Goal: Task Accomplishment & Management: Complete application form

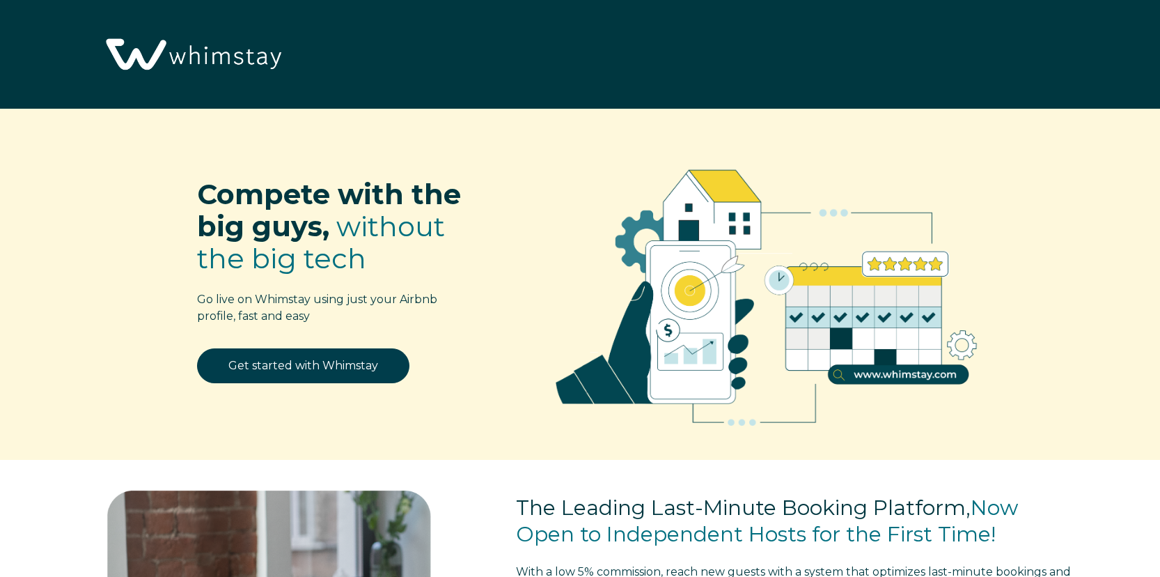
select select "US"
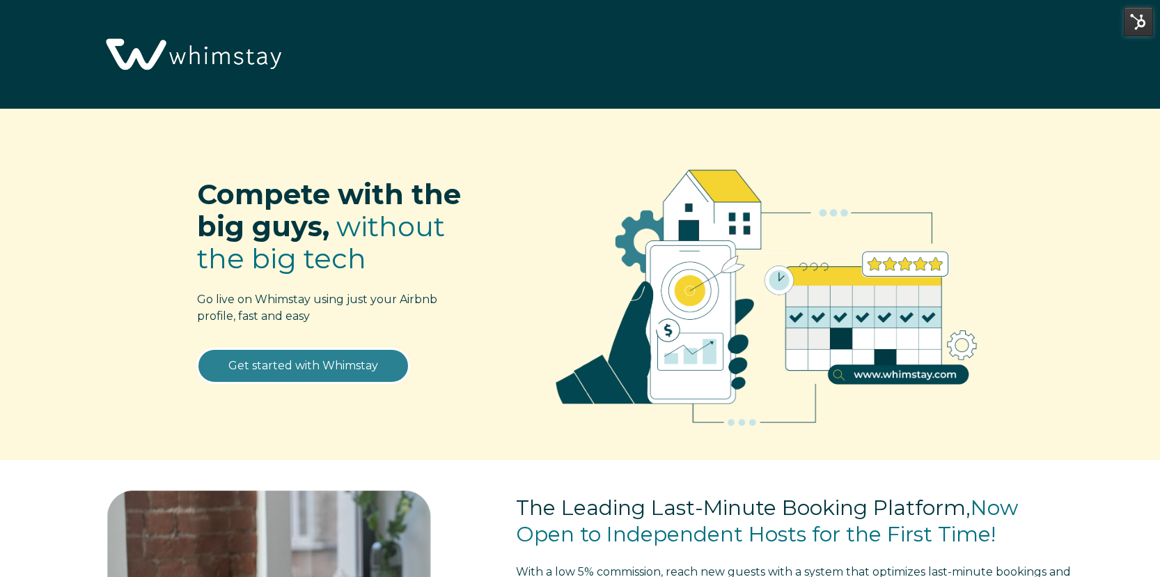
click at [306, 364] on link "Get started with Whimstay" at bounding box center [303, 365] width 212 height 35
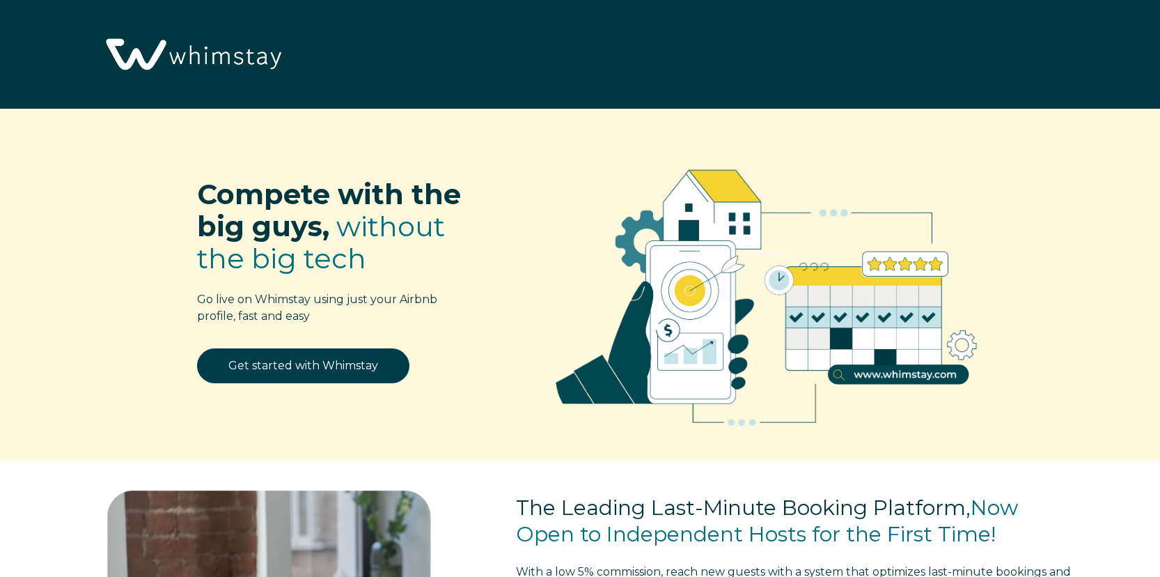
scroll to position [1813, 0]
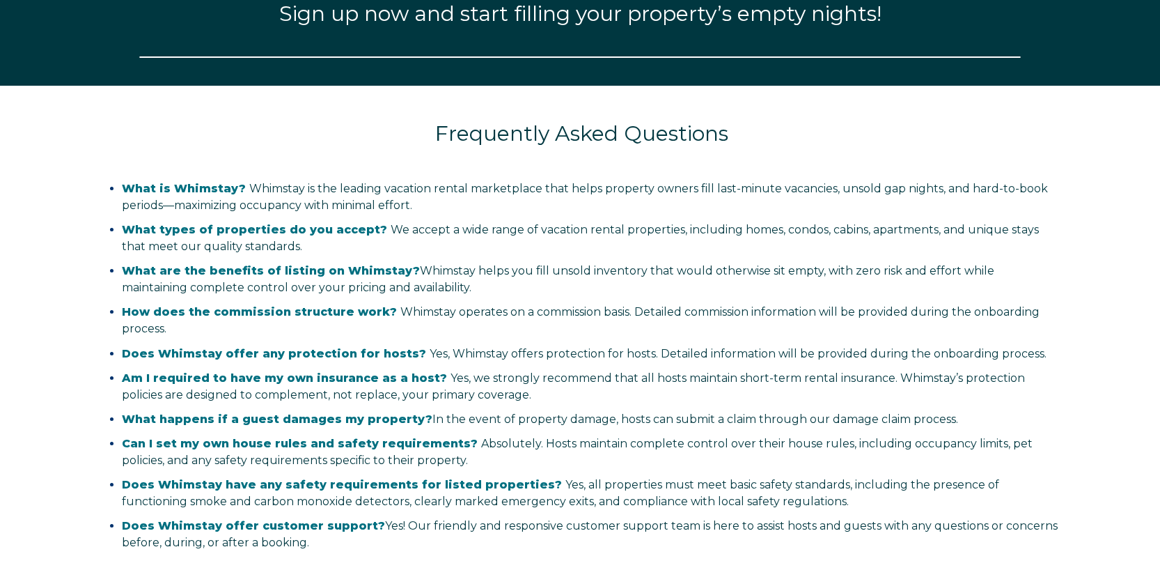
select select "US"
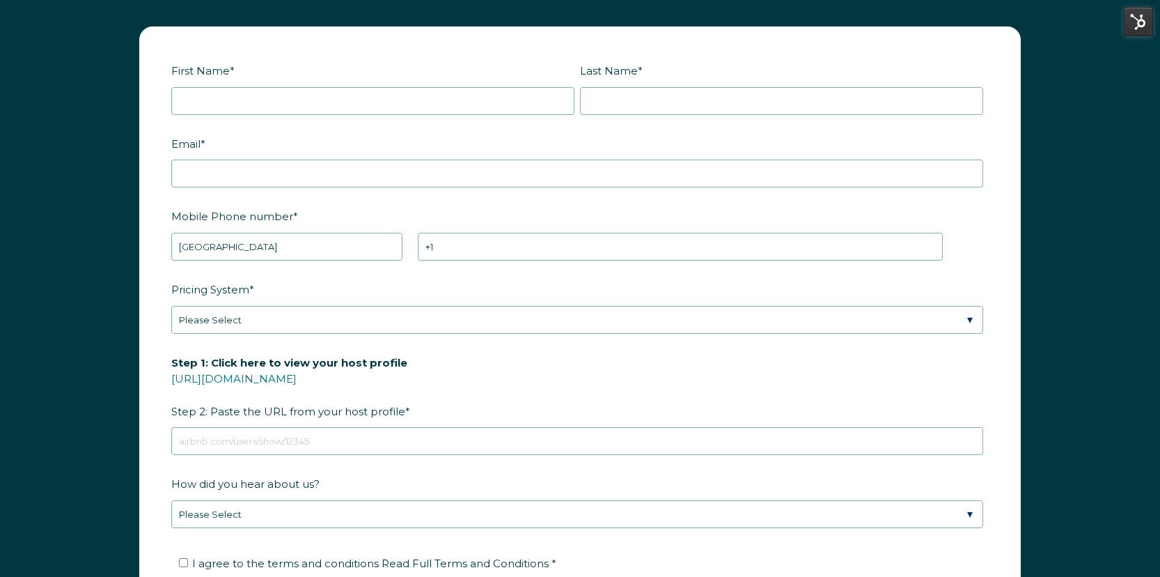
scroll to position [1851, 0]
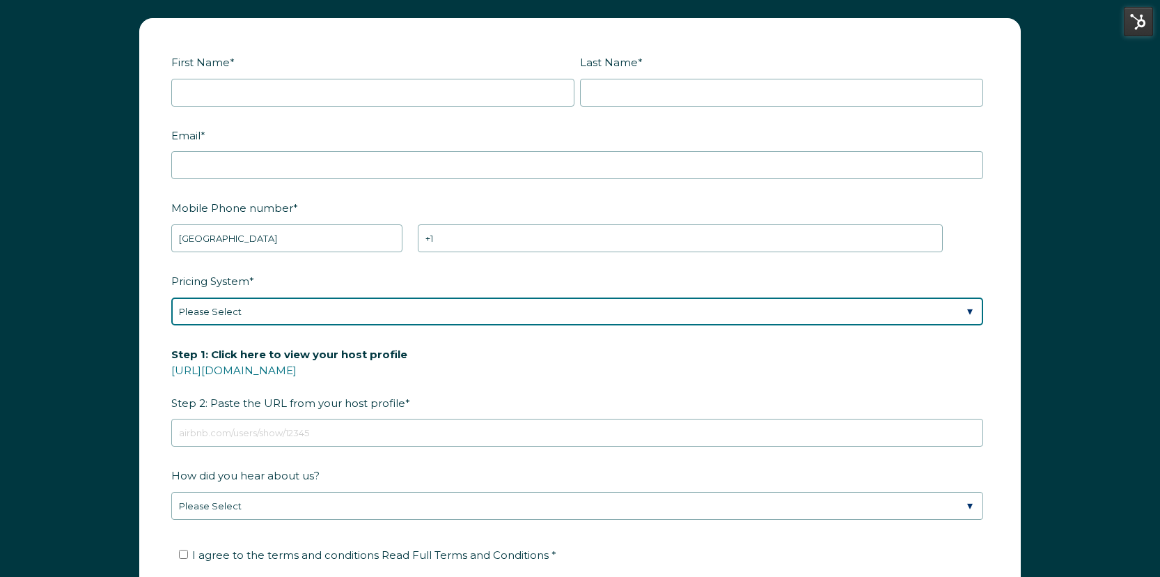
click at [467, 313] on select "Please Select Manual Airbnb Smart Pricing PriceLabs Wheelhouse Beyond Pricing 3…" at bounding box center [577, 311] width 812 height 28
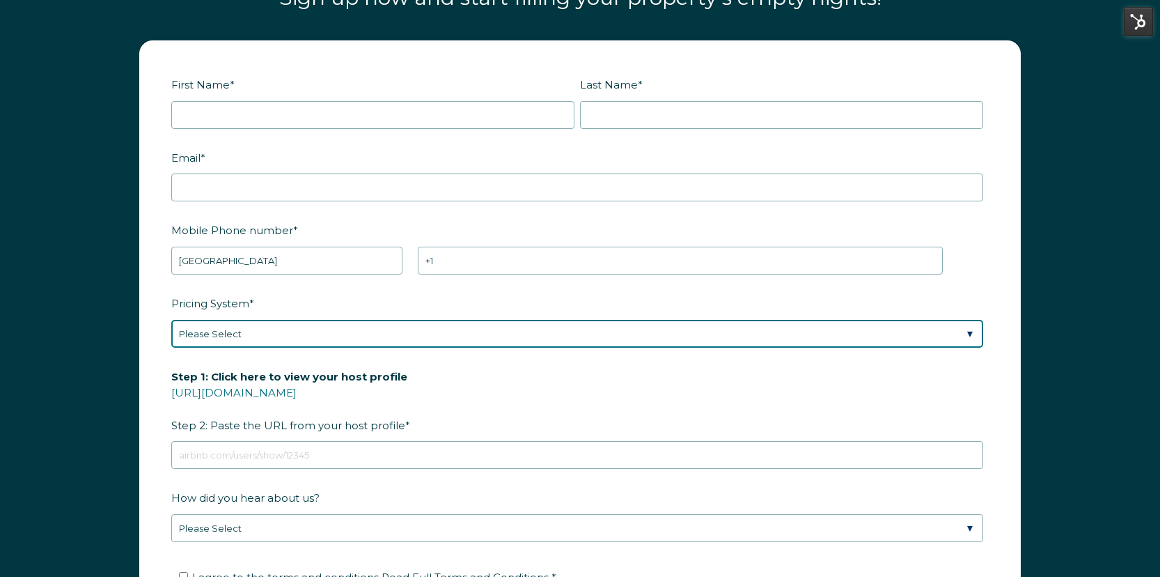
scroll to position [1830, 0]
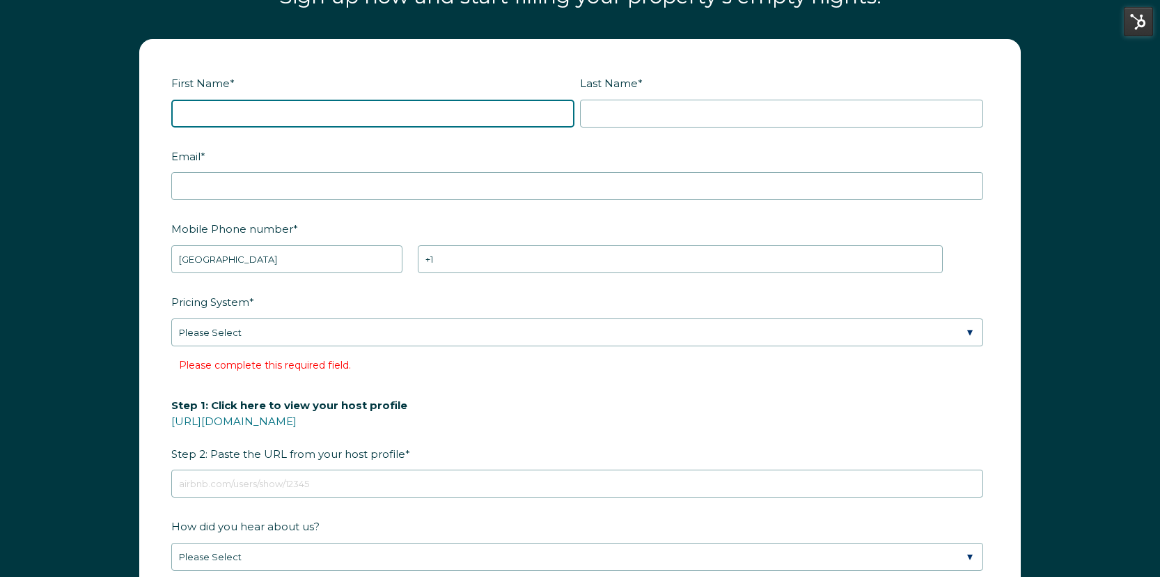
click at [277, 111] on input "First Name *" at bounding box center [372, 114] width 403 height 28
type input "Lindsay"
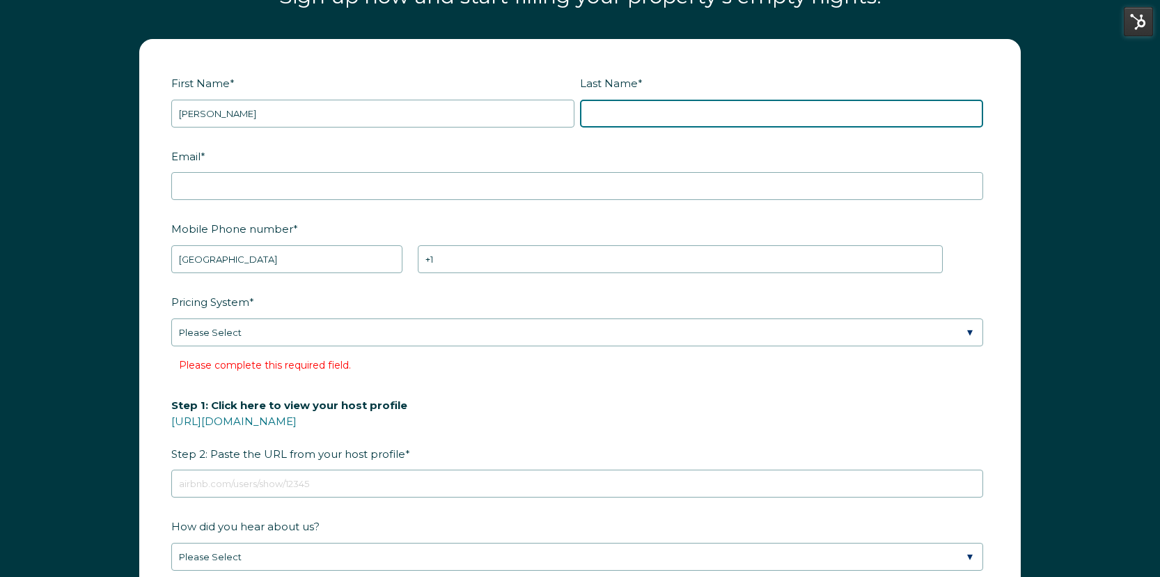
click at [618, 111] on input "Last Name *" at bounding box center [781, 114] width 403 height 28
type input "Crenwelge"
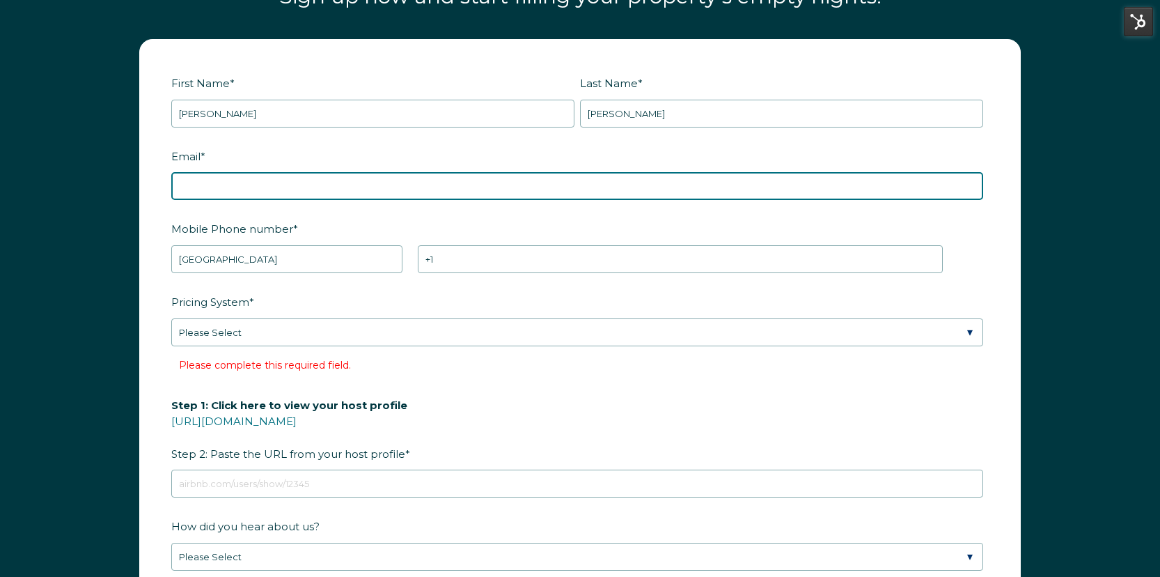
click at [211, 189] on input "Email *" at bounding box center [577, 186] width 812 height 28
paste input "cccottage@swbell.net"
type input "cccottage@swbell.net"
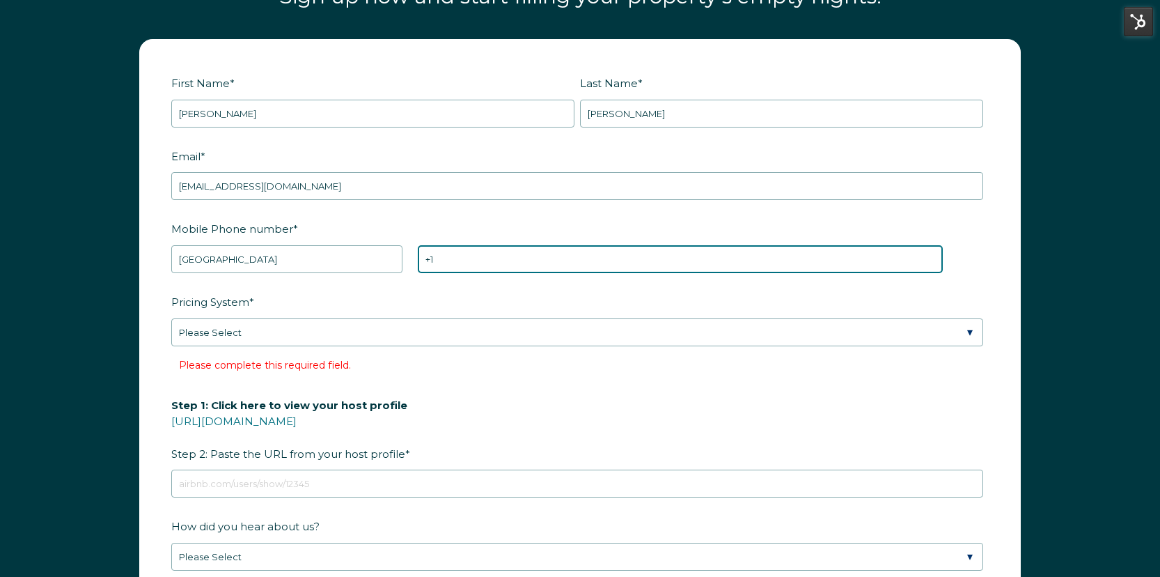
click at [465, 260] on input "+1" at bounding box center [680, 259] width 524 height 28
paste input "(830)644-8017"
type input "+1 (830)644-8017"
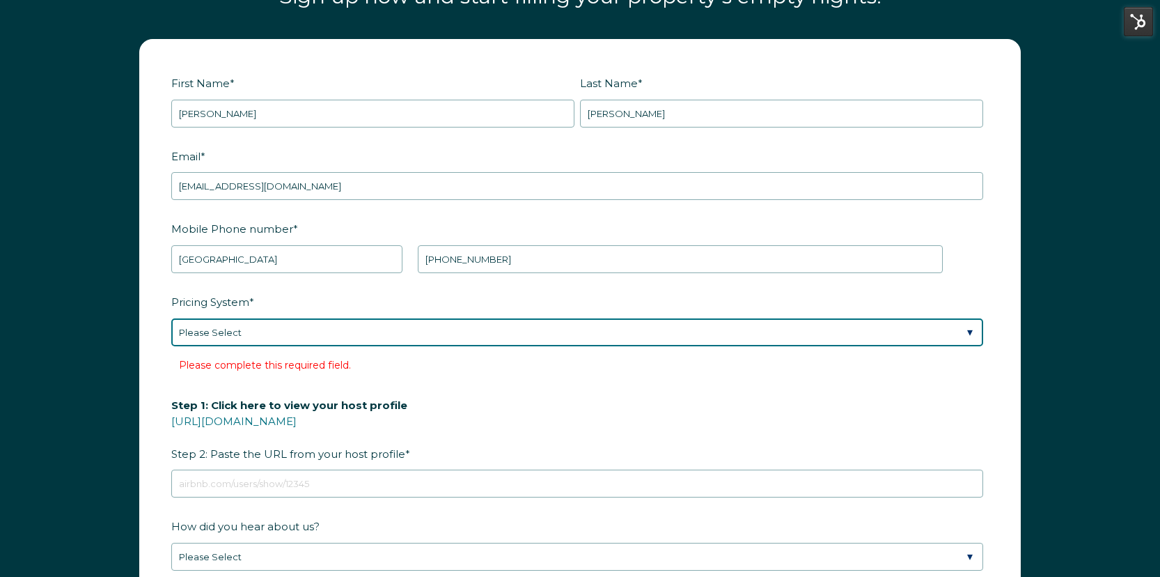
click at [354, 337] on select "Please Select Manual Airbnb Smart Pricing PriceLabs Wheelhouse Beyond Pricing 3…" at bounding box center [577, 332] width 812 height 28
select select "Manual"
click at [171, 318] on select "Please Select Manual Airbnb Smart Pricing PriceLabs Wheelhouse Beyond Pricing 3…" at bounding box center [577, 332] width 812 height 28
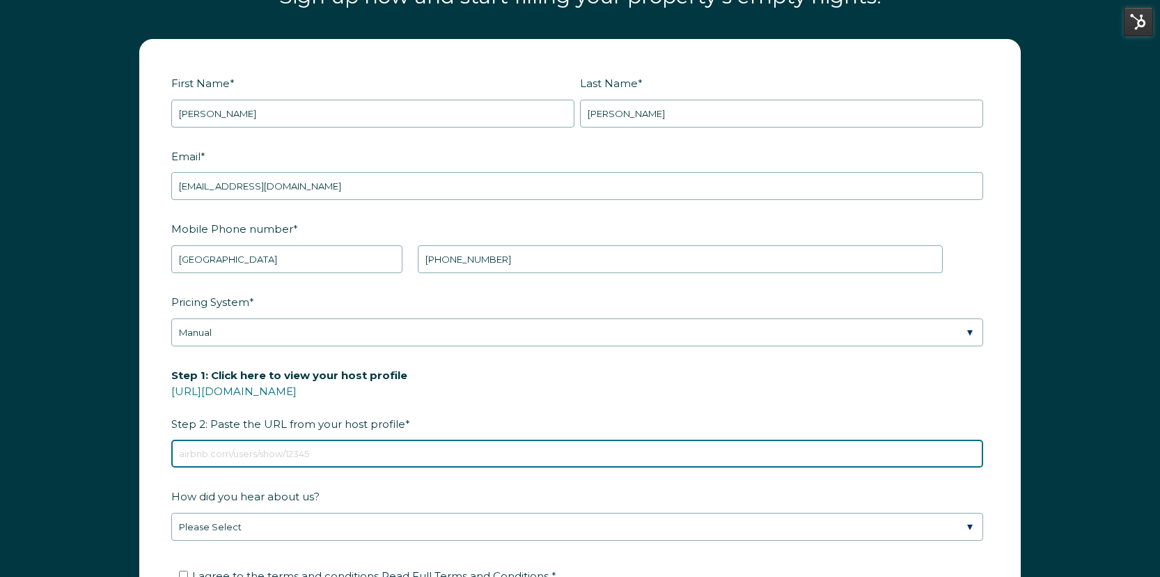
click at [227, 444] on input "Step 1: Click here to view your host profile https://www.airbnb.com/users/show/…" at bounding box center [577, 454] width 812 height 28
paste input "https://airbnb.com/h/crenwelges-creekside-cottage-on-the-creek-fredericksburg-t…"
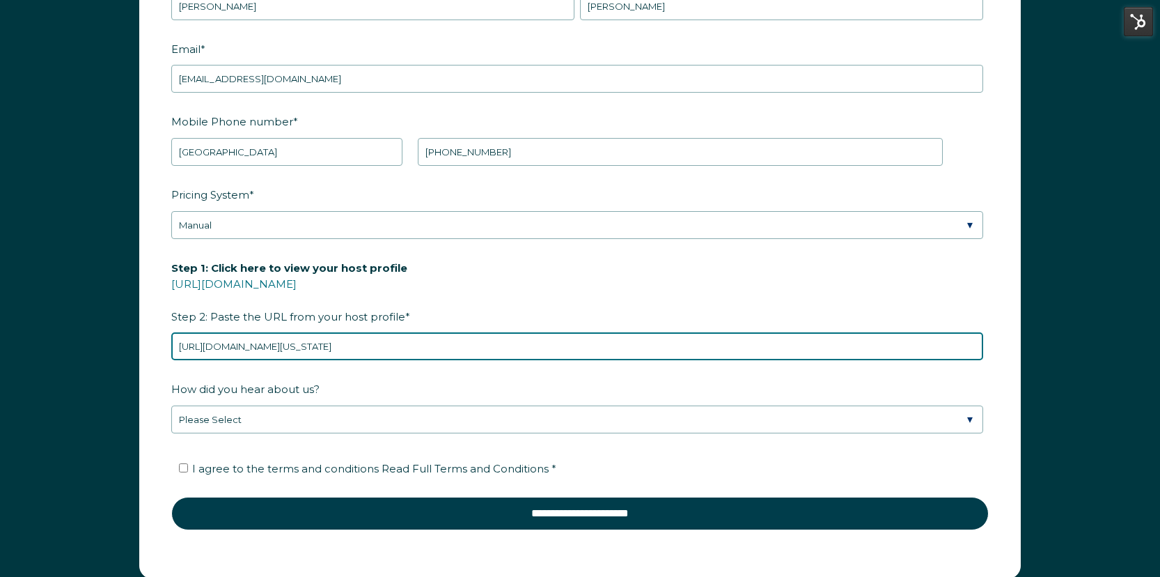
scroll to position [2055, 0]
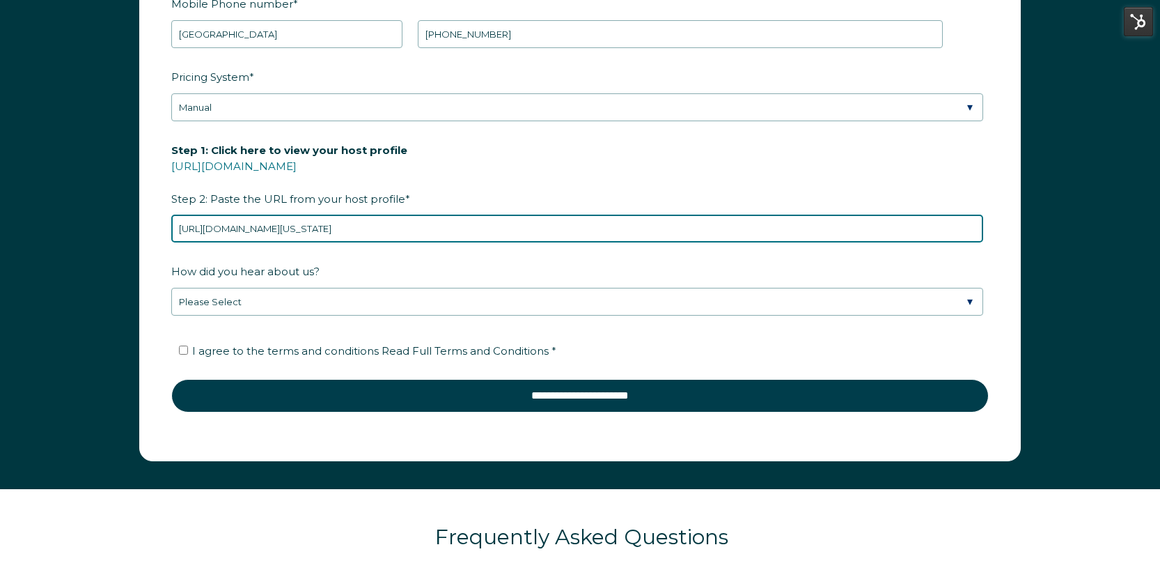
type input "https://airbnb.com/h/crenwelges-creekside-cottage-on-the-creek-fredericksburg-t…"
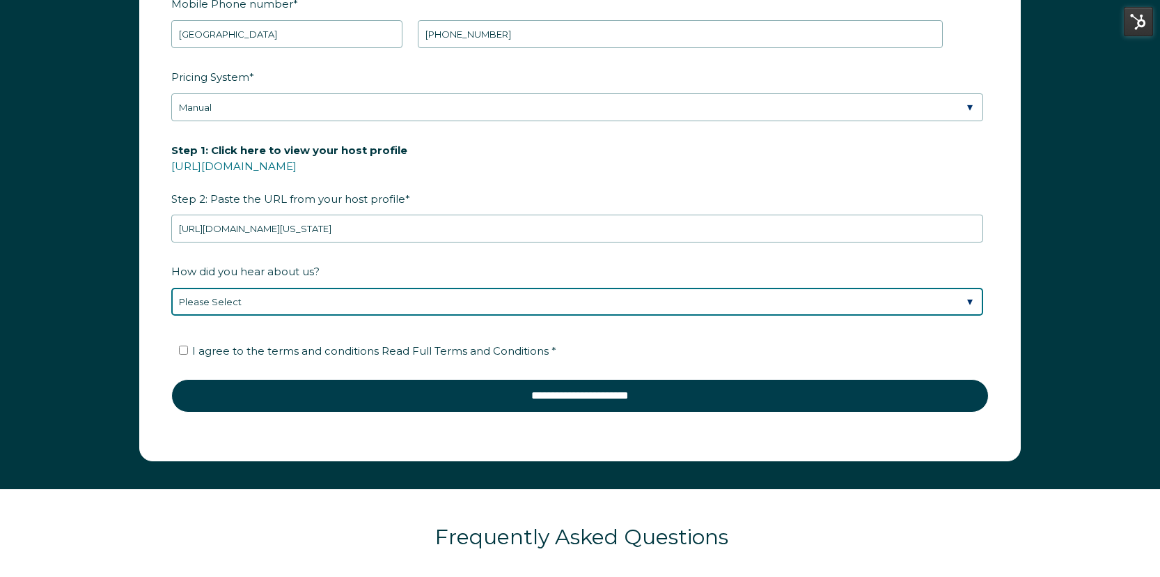
click at [313, 302] on select "Please Select Found Whimstay through a Google search Direct outreach from a Whi…" at bounding box center [577, 302] width 812 height 28
select select "Whimstay Sales"
click at [171, 288] on select "Please Select Found Whimstay through a Google search Direct outreach from a Whi…" at bounding box center [577, 302] width 812 height 28
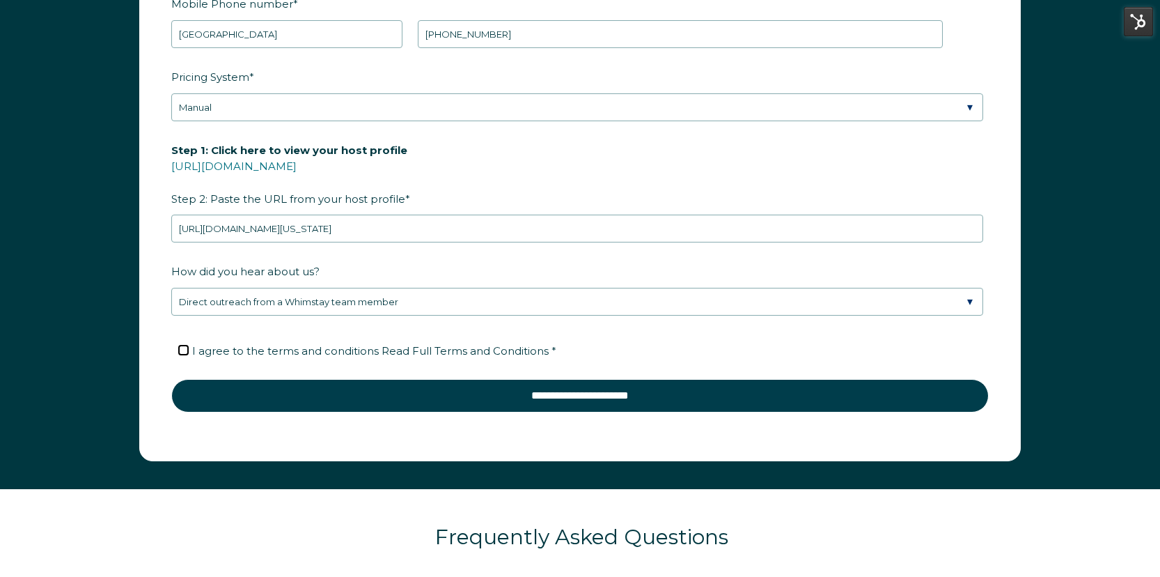
click at [184, 348] on input "I agree to the terms and conditions Read Full Terms and Conditions *" at bounding box center [183, 349] width 9 height 9
checkbox input "true"
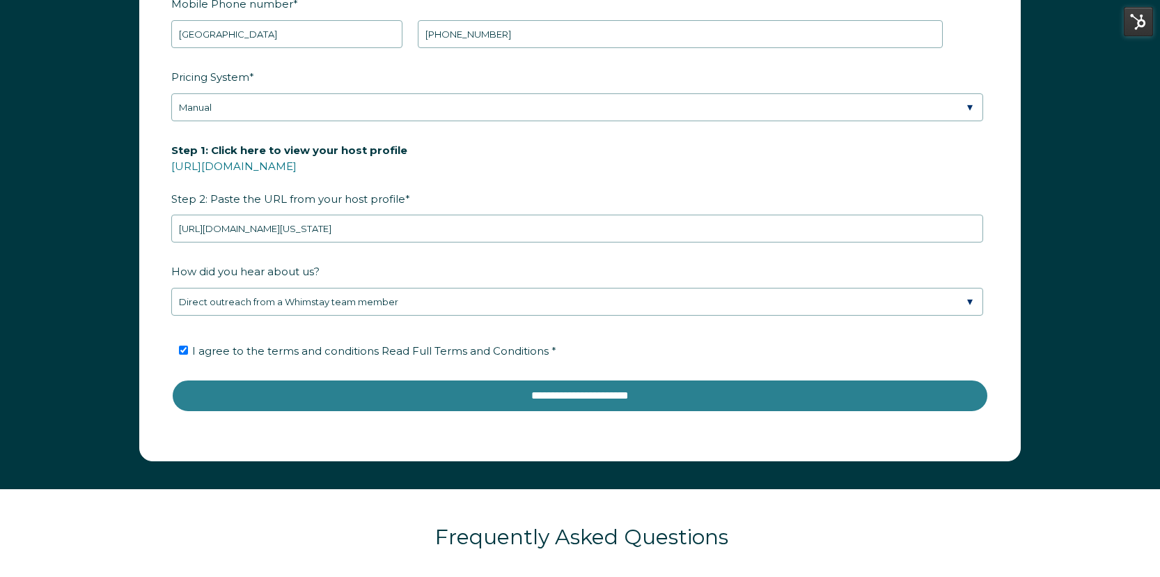
click at [442, 396] on input "**********" at bounding box center [580, 395] width 818 height 33
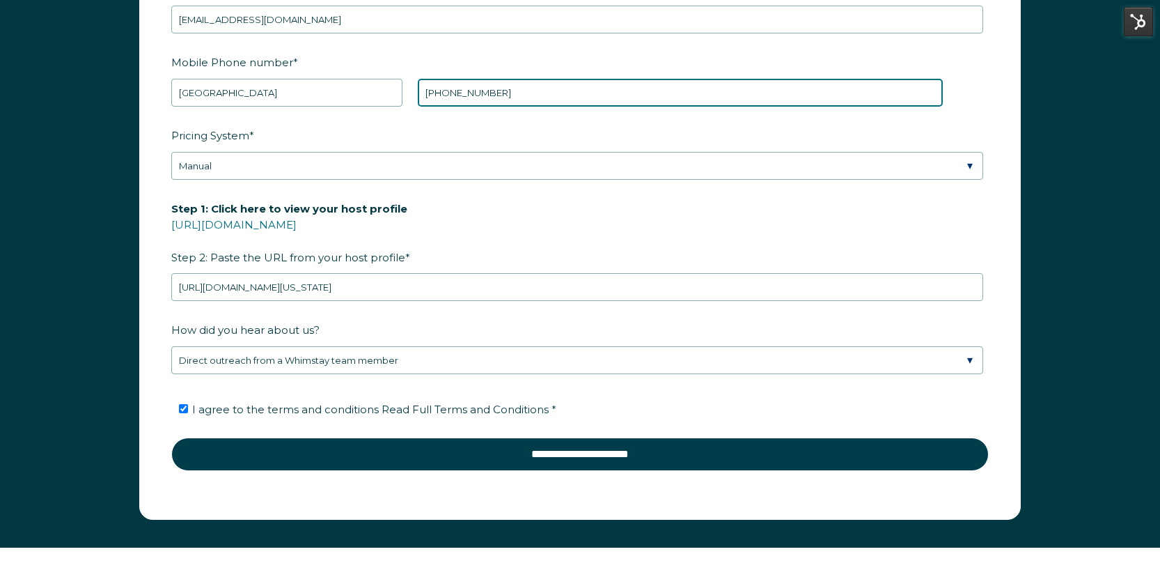
click at [457, 89] on input "+1 (830)644-8017" at bounding box center [680, 93] width 524 height 28
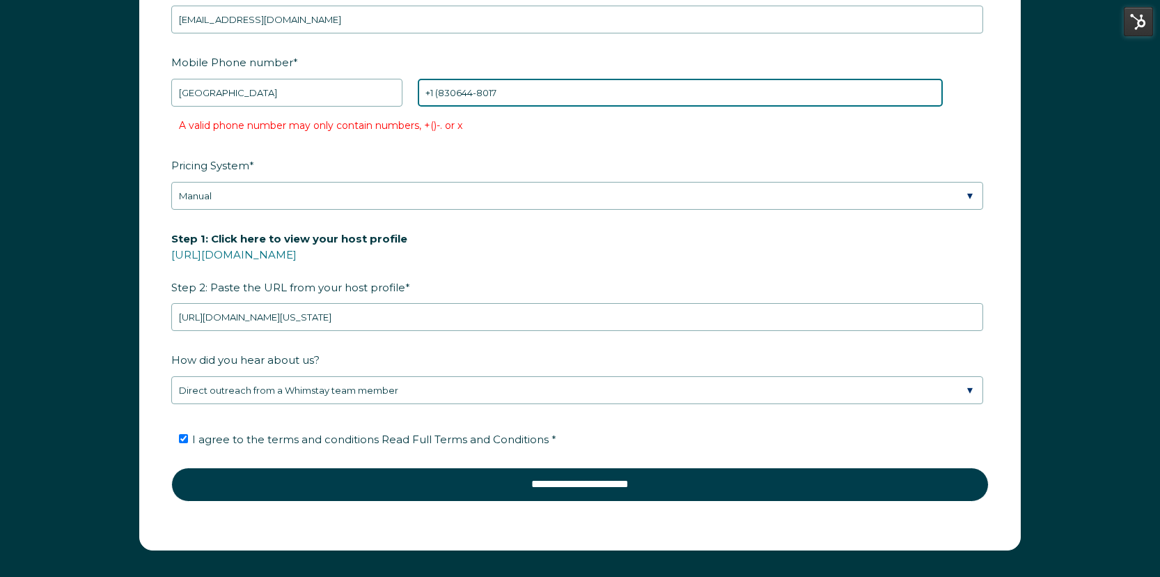
click at [439, 91] on input "+1 (830644-8017" at bounding box center [680, 93] width 524 height 28
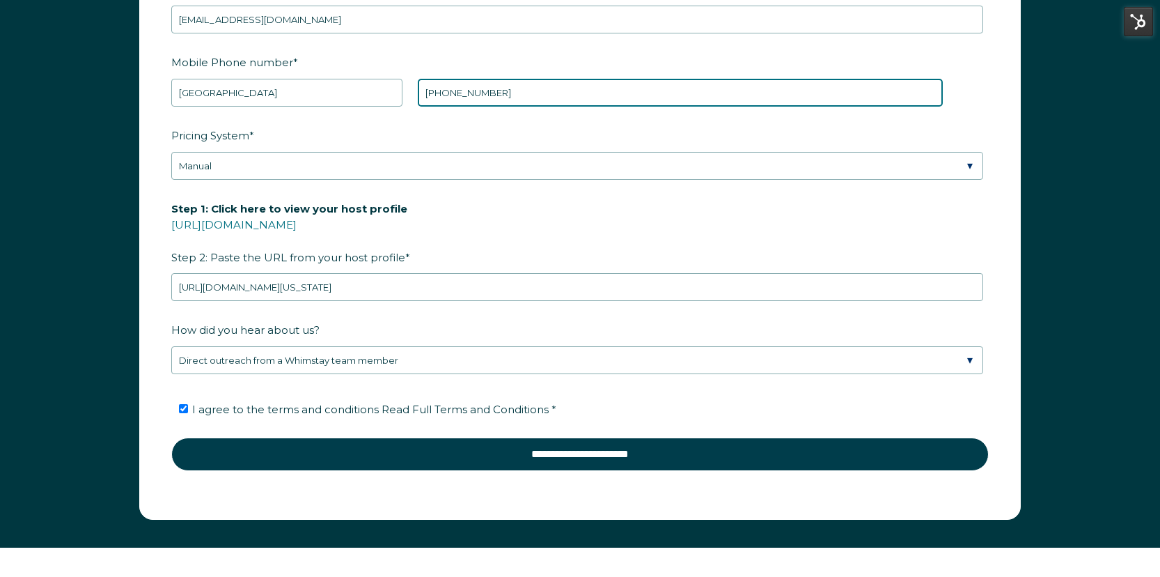
click at [474, 94] on input "+1 830644-8017" at bounding box center [680, 93] width 524 height 28
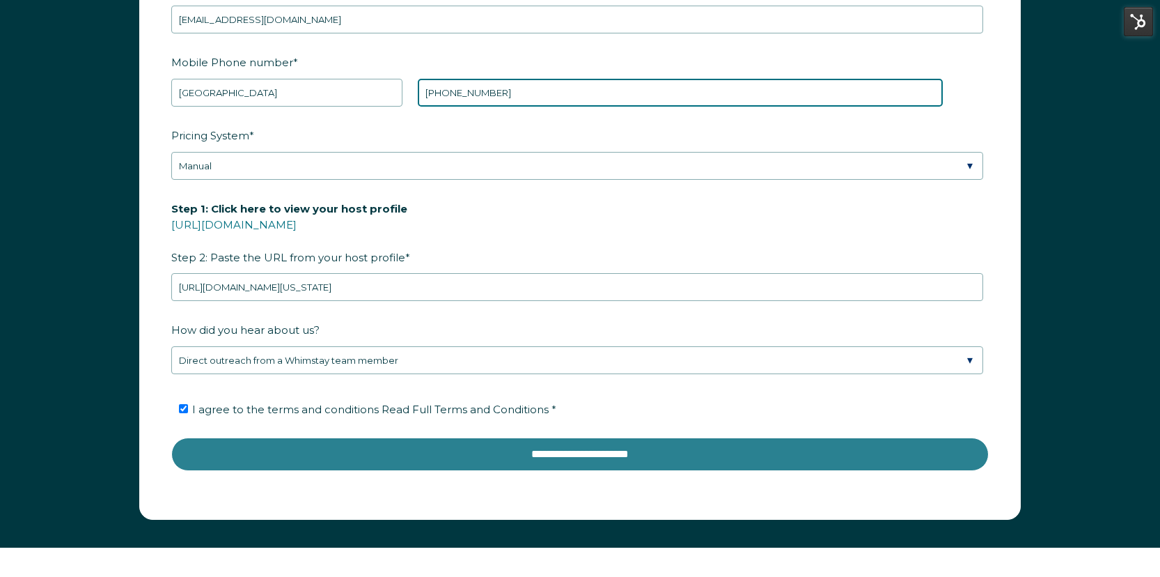
type input "+1 8306448017"
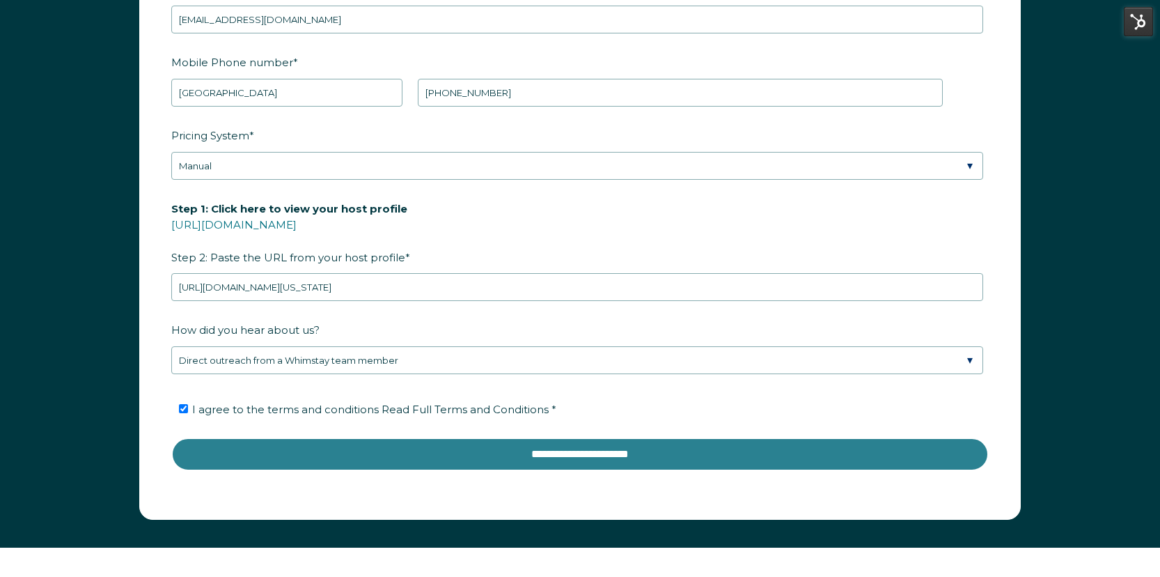
click at [518, 446] on input "**********" at bounding box center [580, 453] width 818 height 33
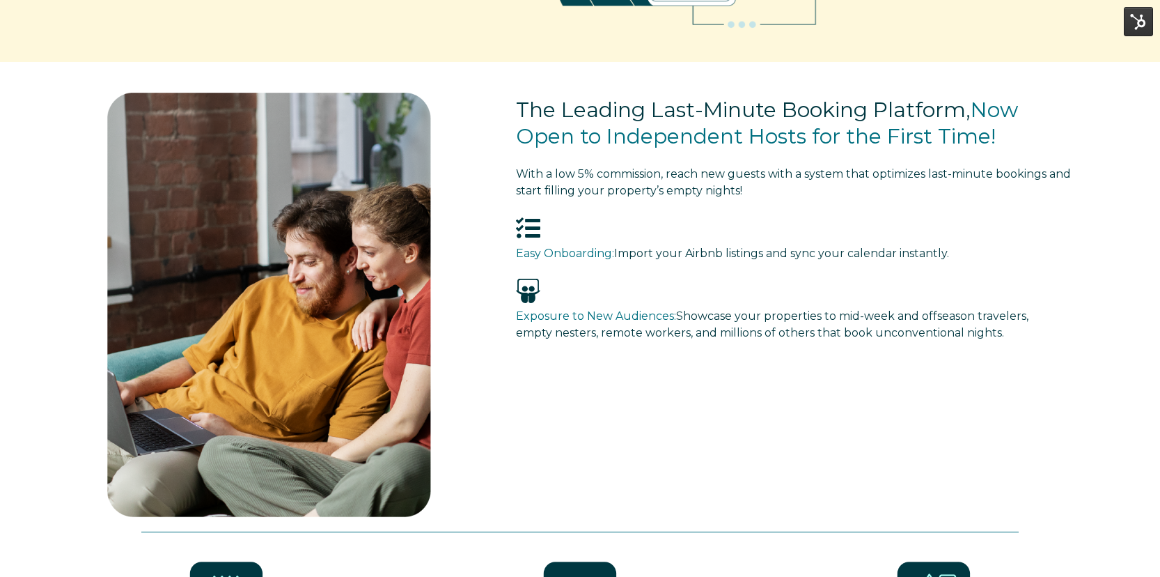
scroll to position [0, 0]
